Goal: Information Seeking & Learning: Learn about a topic

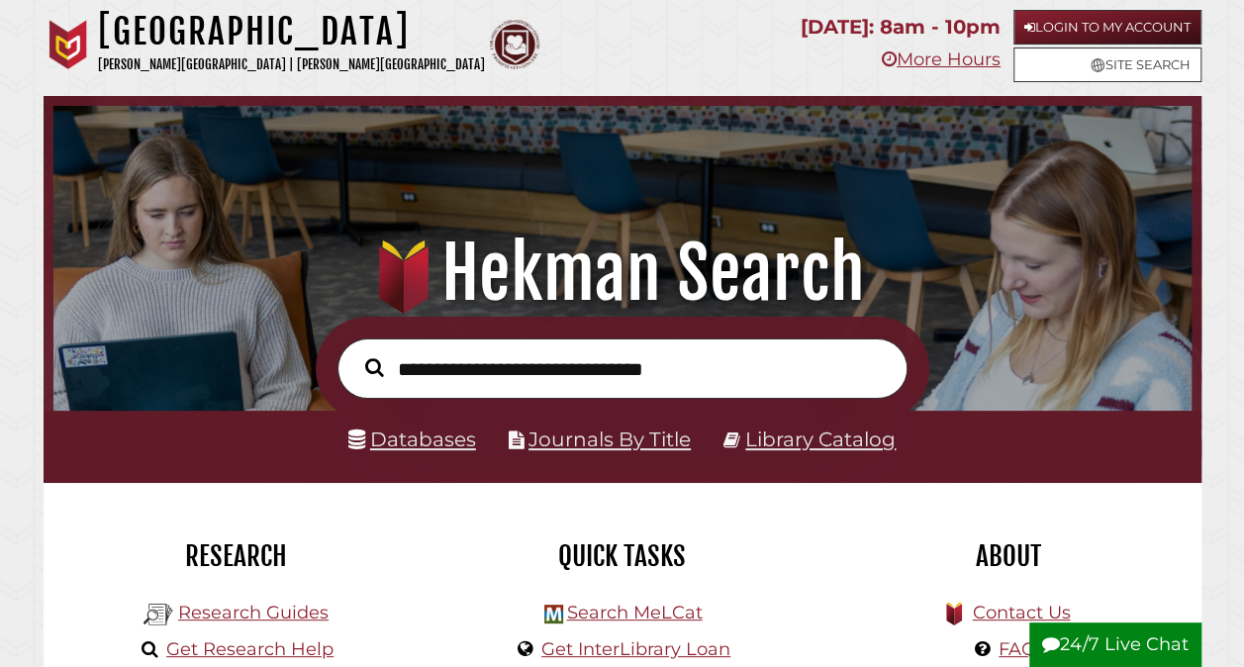
scroll to position [376, 1128]
click at [544, 386] on input "text" at bounding box center [622, 367] width 570 height 59
type input "**********"
click at [355, 353] on button "Search" at bounding box center [374, 367] width 39 height 29
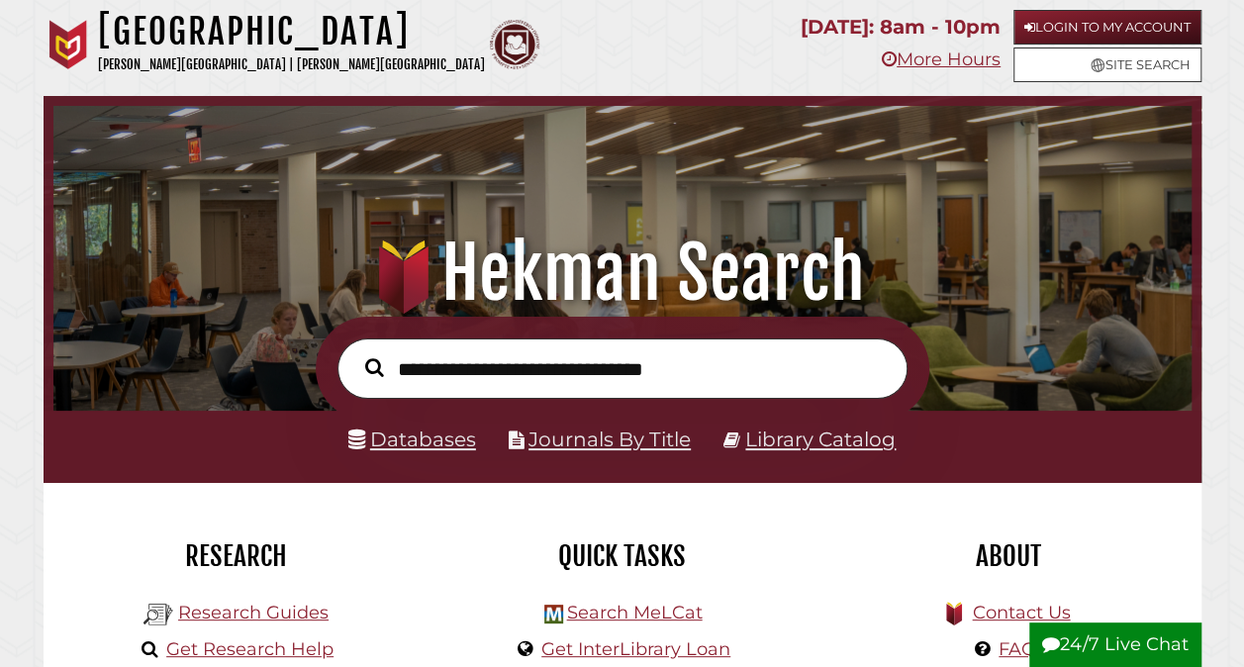
scroll to position [376, 1128]
click at [396, 440] on link "Databases" at bounding box center [412, 439] width 128 height 24
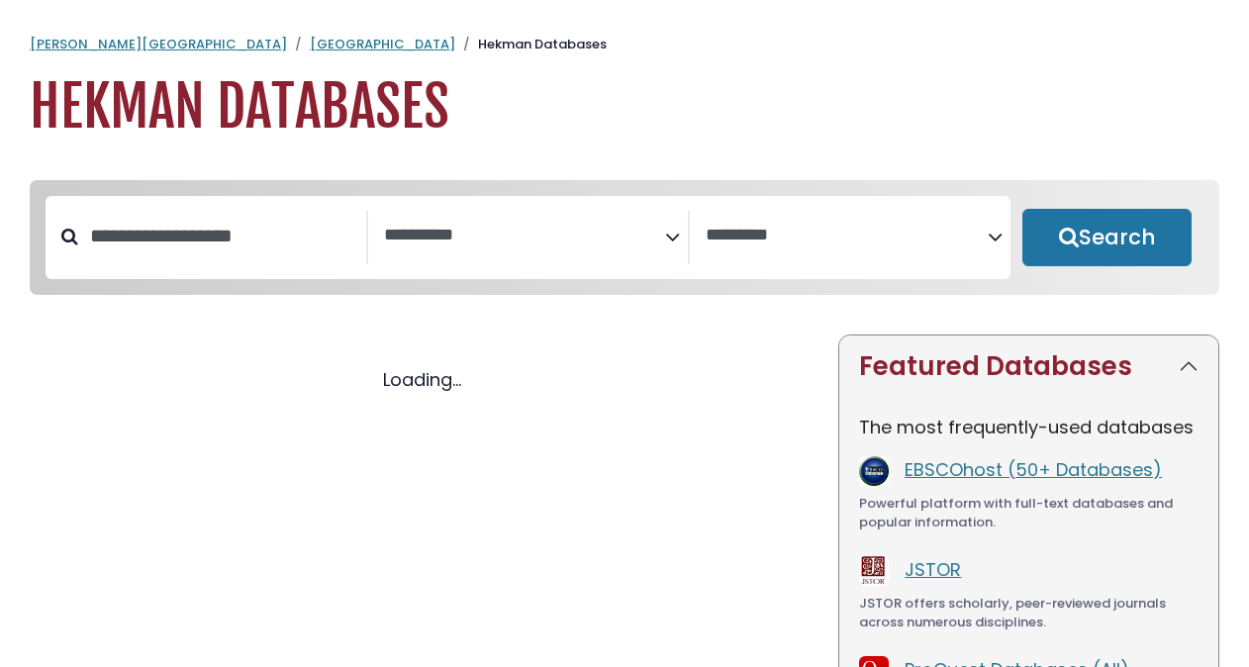
select select "Database Subject Filter"
select select "Database Vendors Filter"
select select "Database Subject Filter"
select select "Database Vendors Filter"
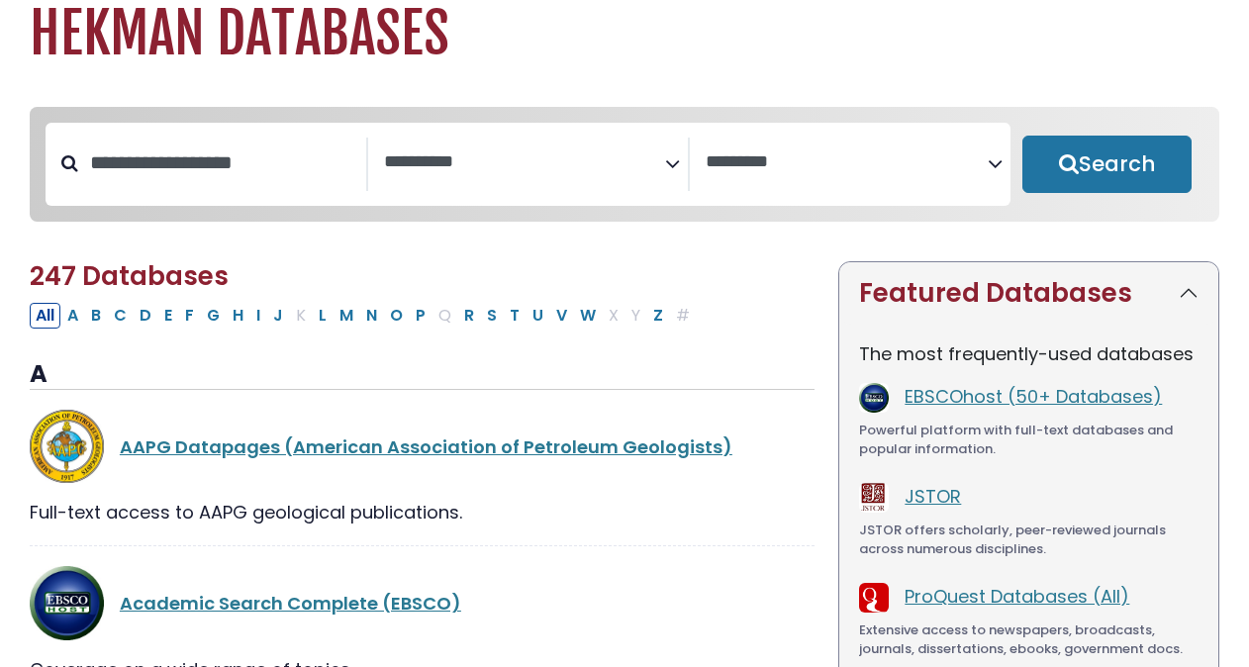
scroll to position [71, 0]
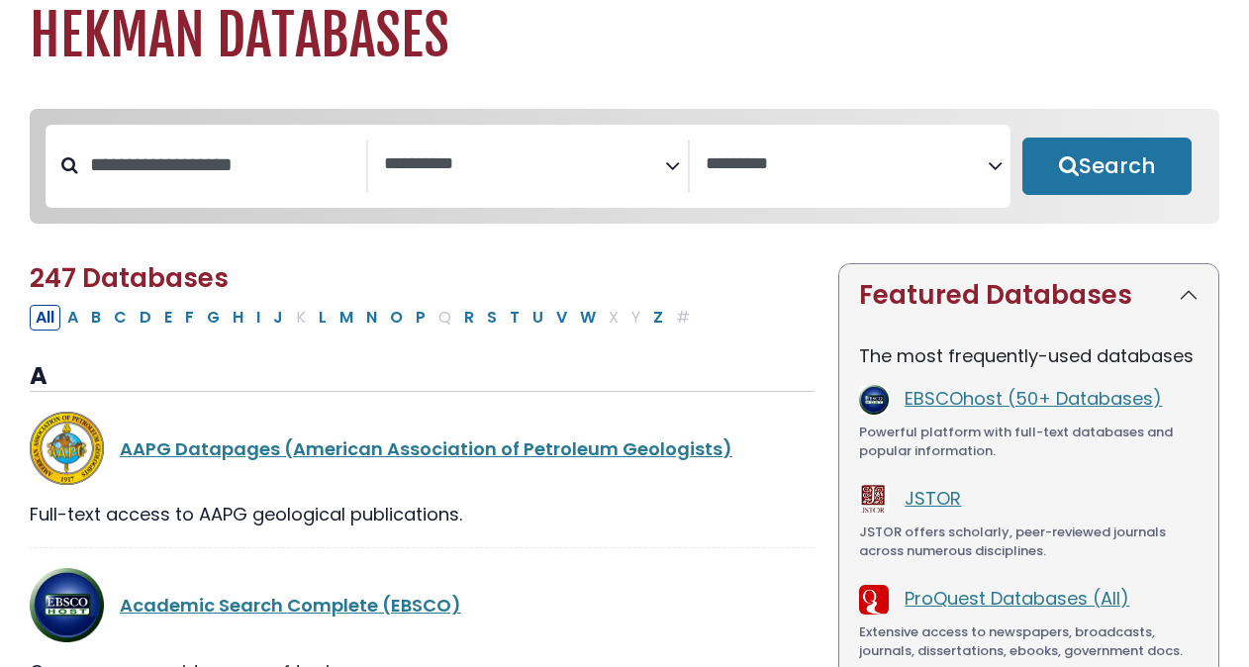
click at [669, 169] on icon "Search filters" at bounding box center [672, 162] width 15 height 30
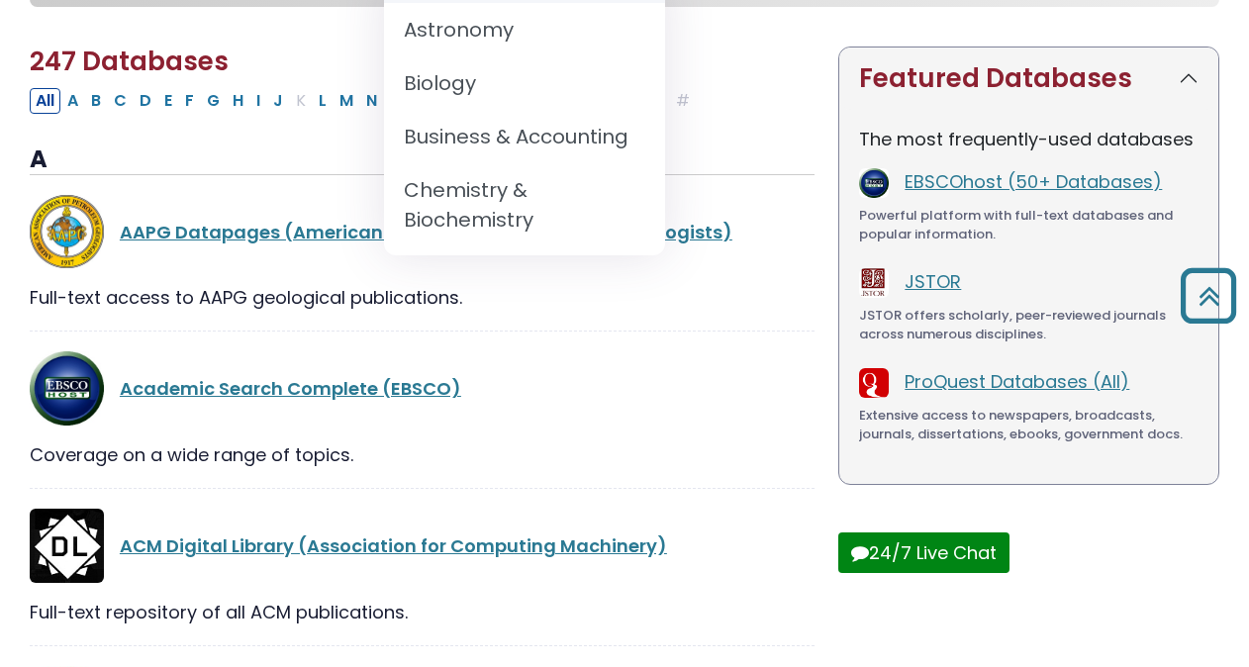
scroll to position [213, 0]
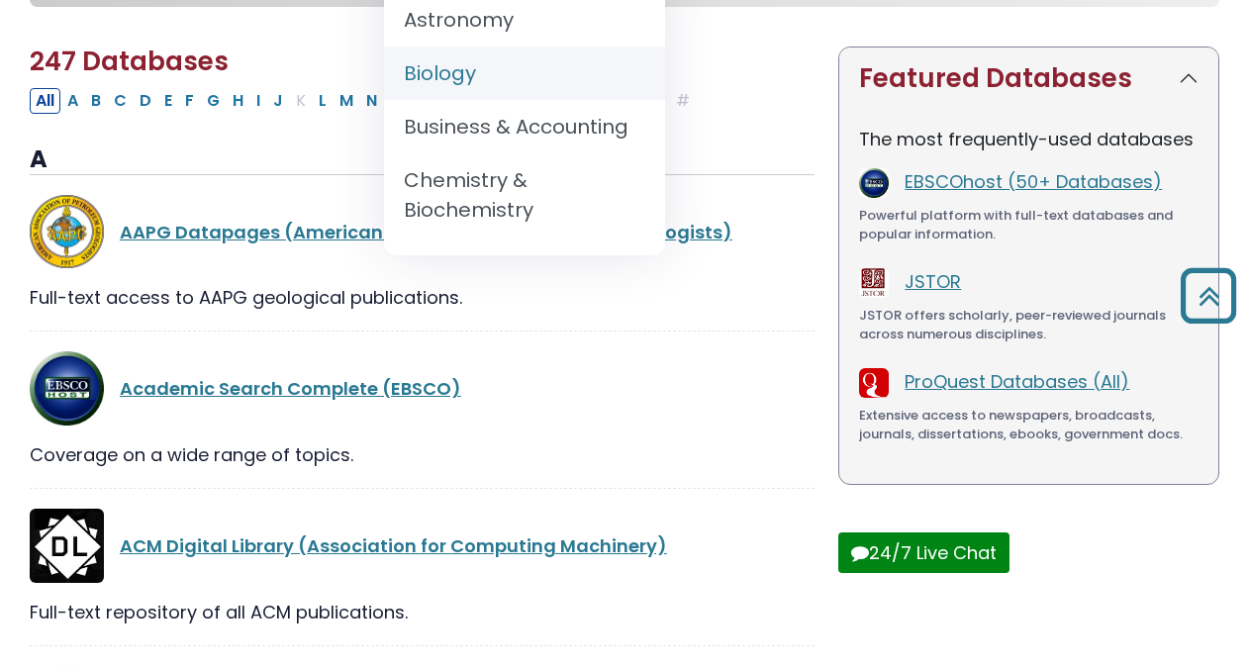
select select "*****"
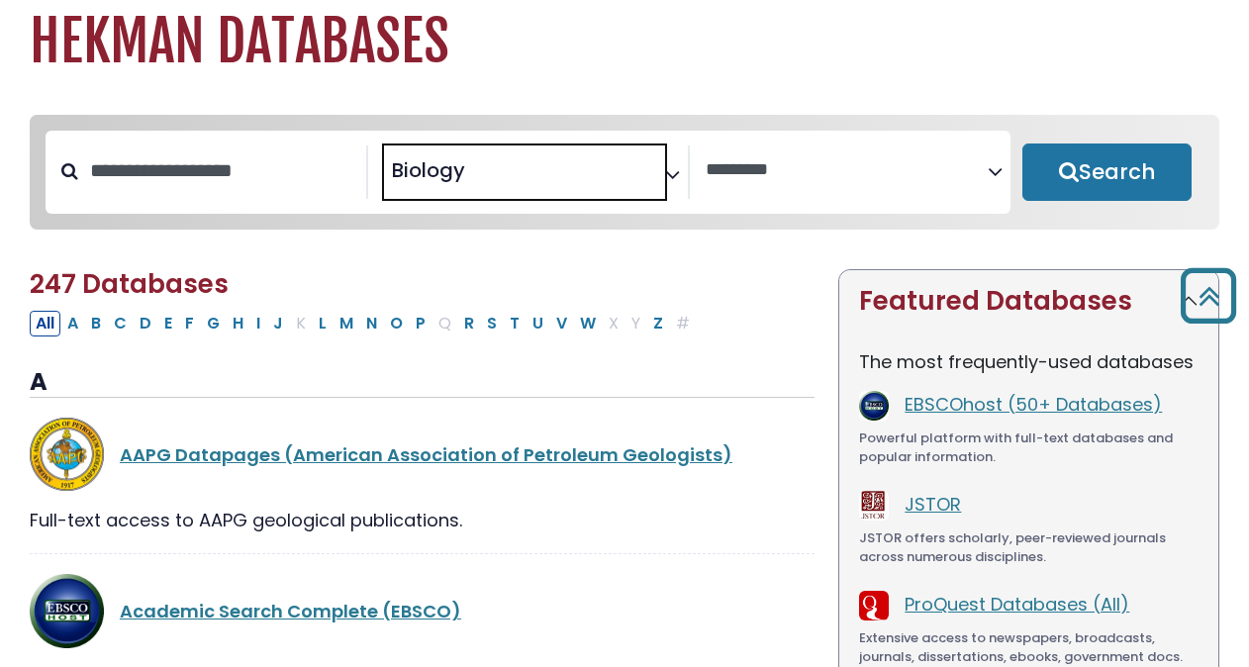
scroll to position [0, 0]
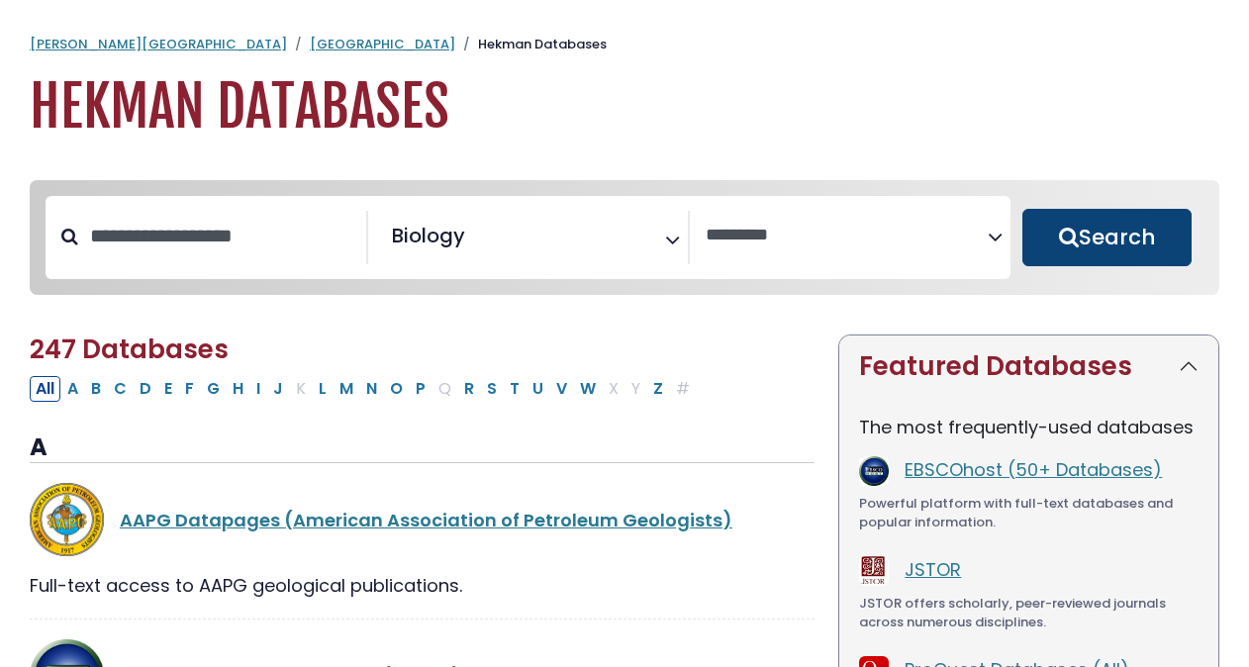
click at [1050, 254] on button "Search" at bounding box center [1106, 237] width 169 height 57
select select "Database Vendors Filter"
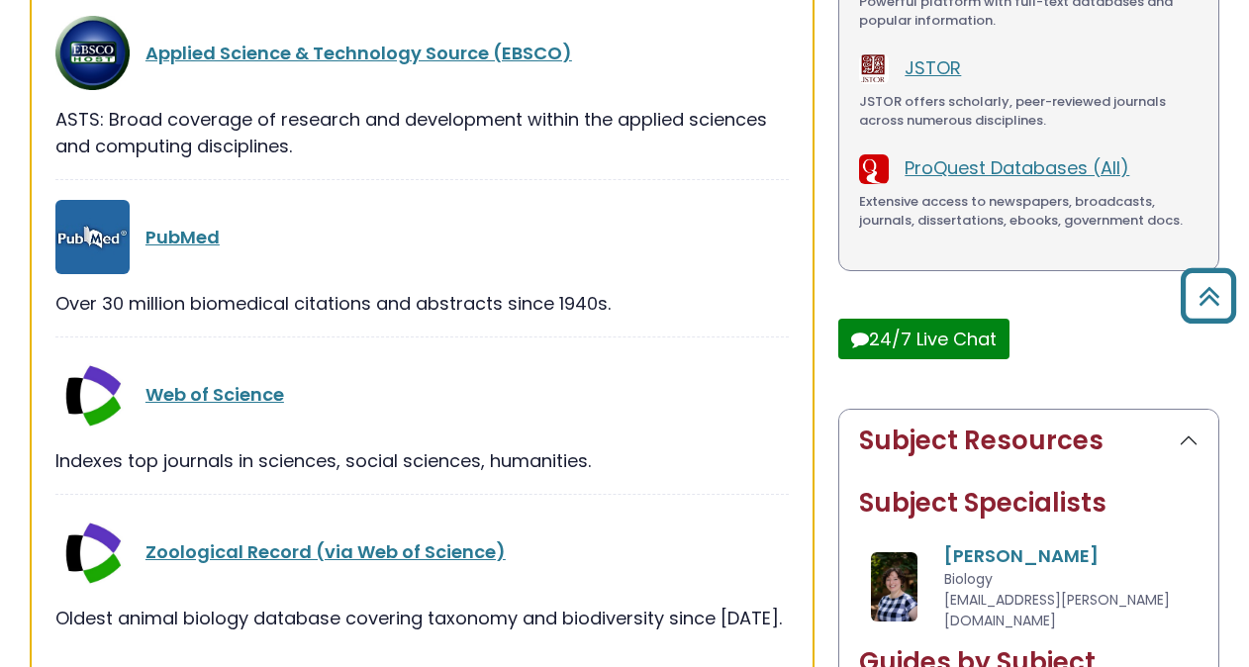
scroll to position [498, 0]
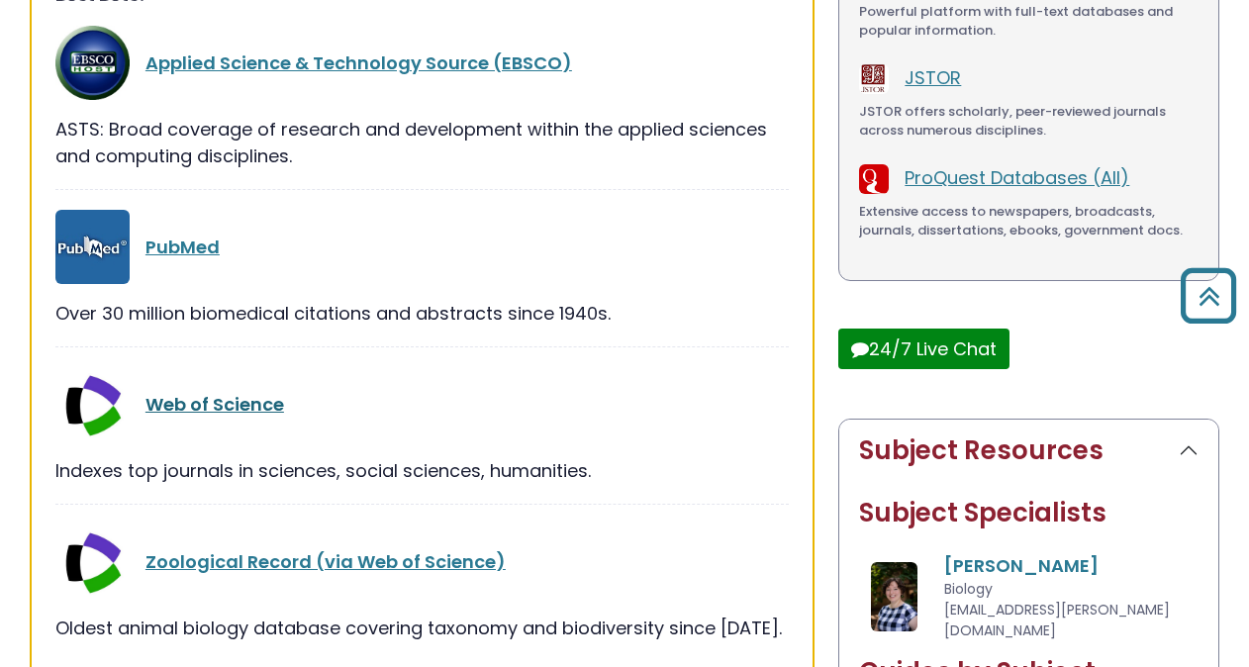
click at [208, 399] on link "Web of Science" at bounding box center [214, 404] width 139 height 25
